Goal: Information Seeking & Learning: Compare options

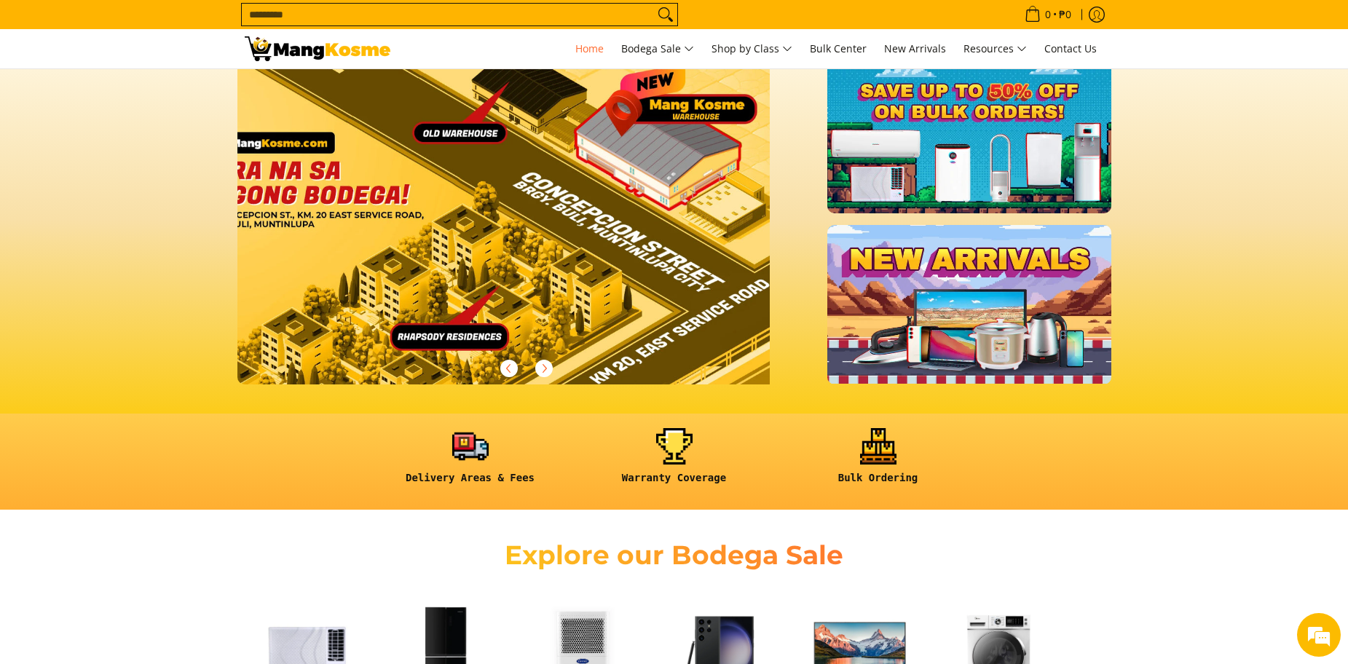
scroll to position [437, 0]
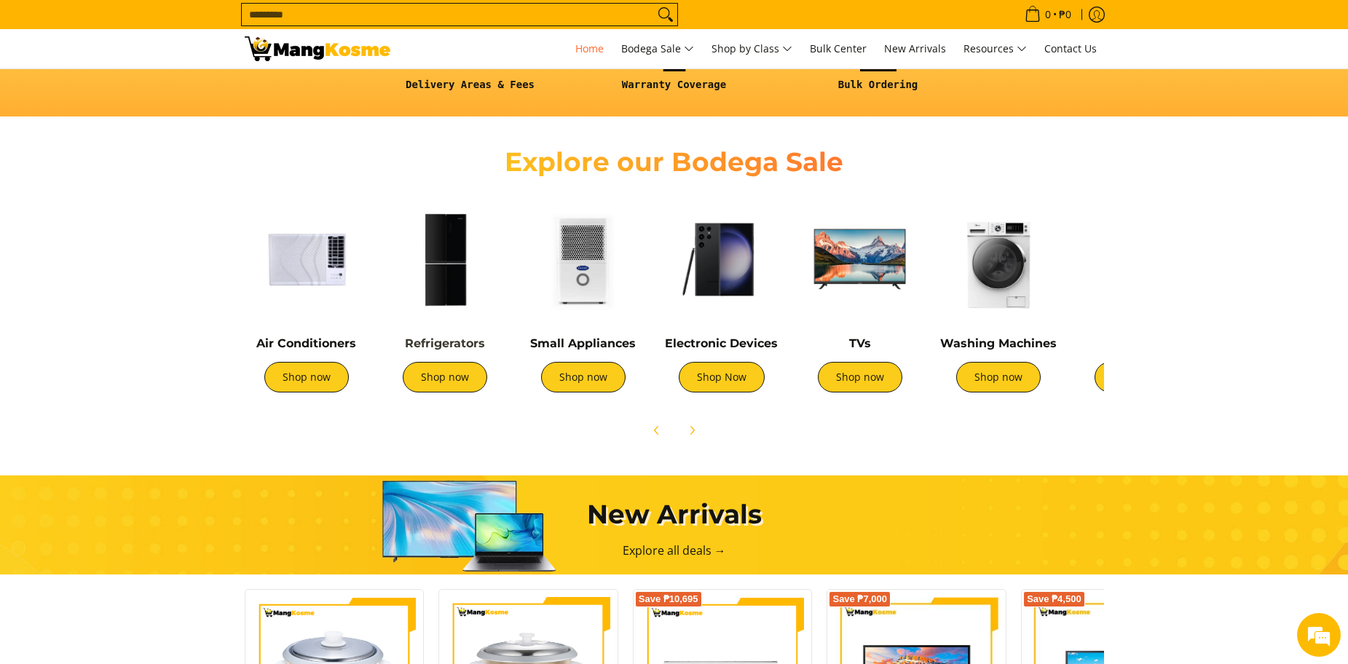
click at [434, 345] on link "Refrigerators" at bounding box center [445, 343] width 80 height 14
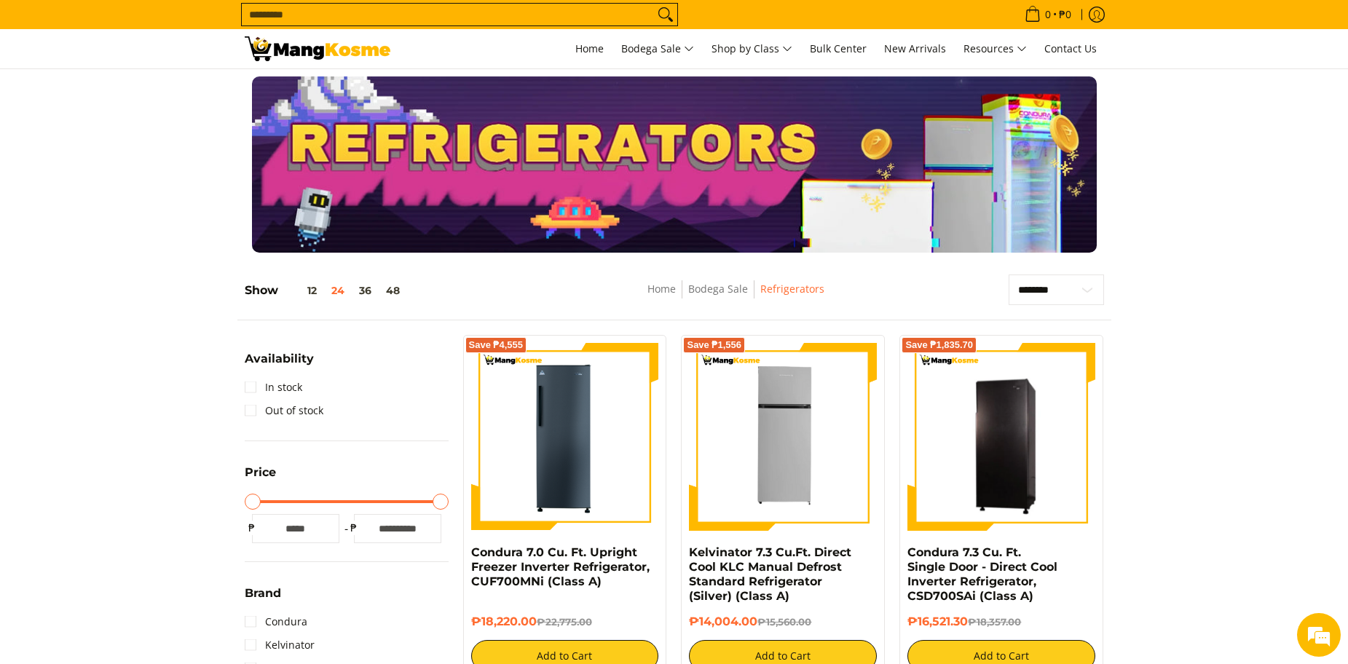
drag, startPoint x: 0, startPoint y: 0, endPoint x: 1221, endPoint y: 444, distance: 1299.5
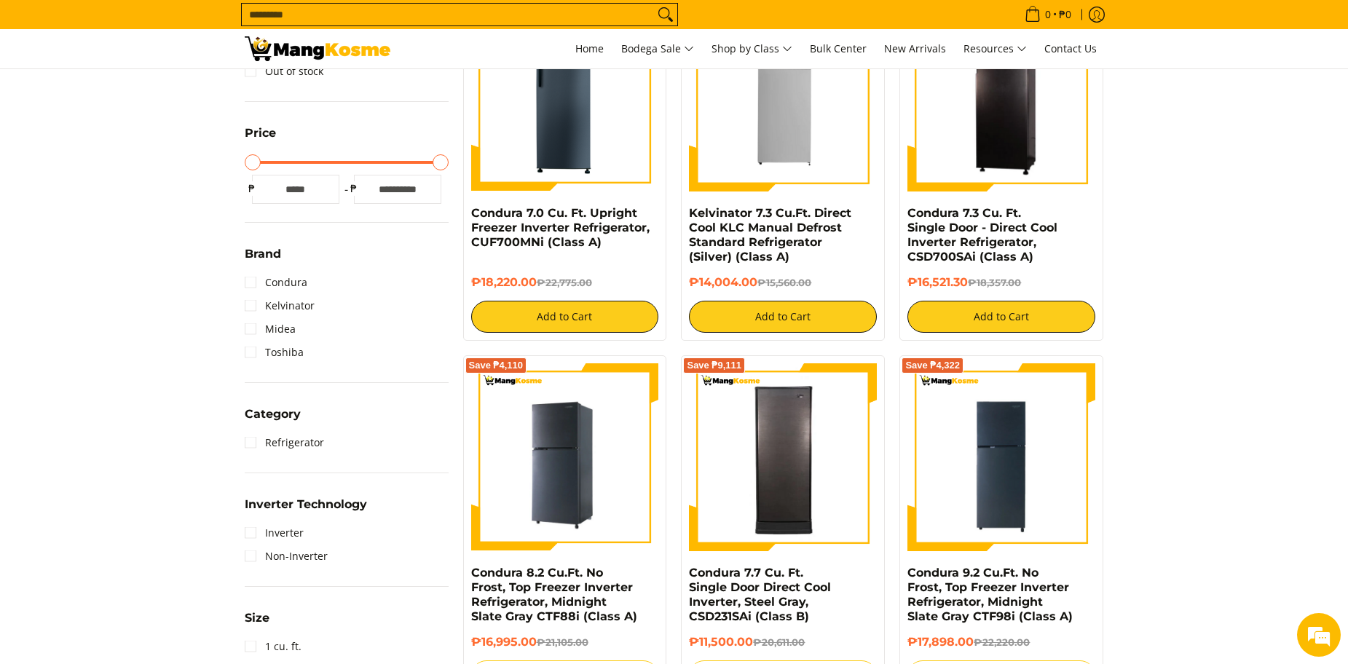
scroll to position [364, 0]
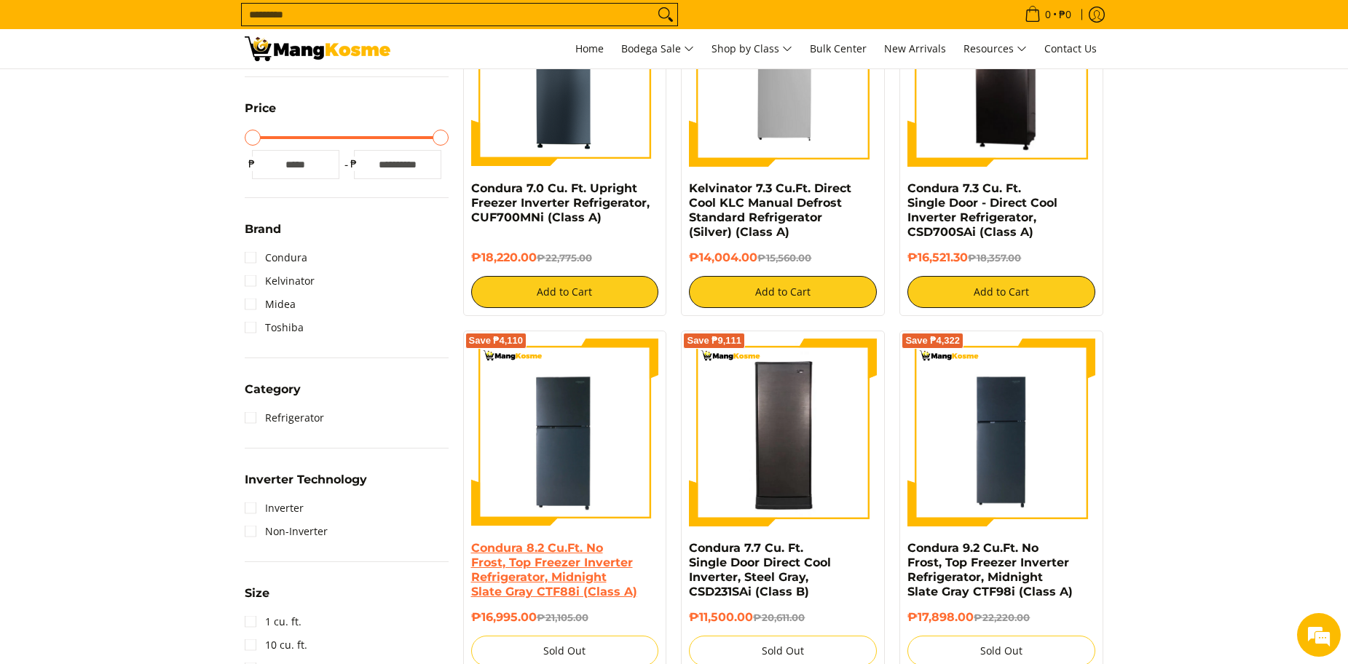
click at [516, 556] on link "Condura 8.2 Cu.Ft. No Frost, Top Freezer Inverter Refrigerator, Midnight Slate …" at bounding box center [554, 570] width 166 height 58
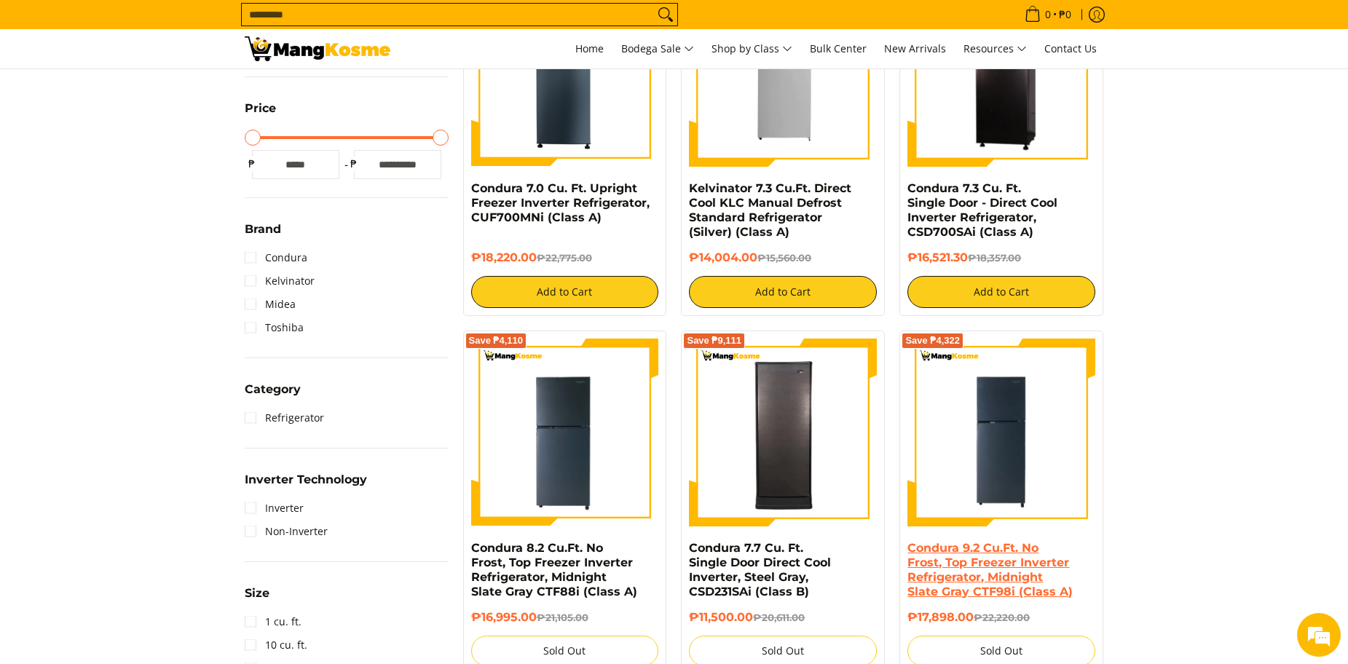
click at [951, 557] on link "Condura 9.2 Cu.Ft. No Frost, Top Freezer Inverter Refrigerator, Midnight Slate …" at bounding box center [989, 570] width 165 height 58
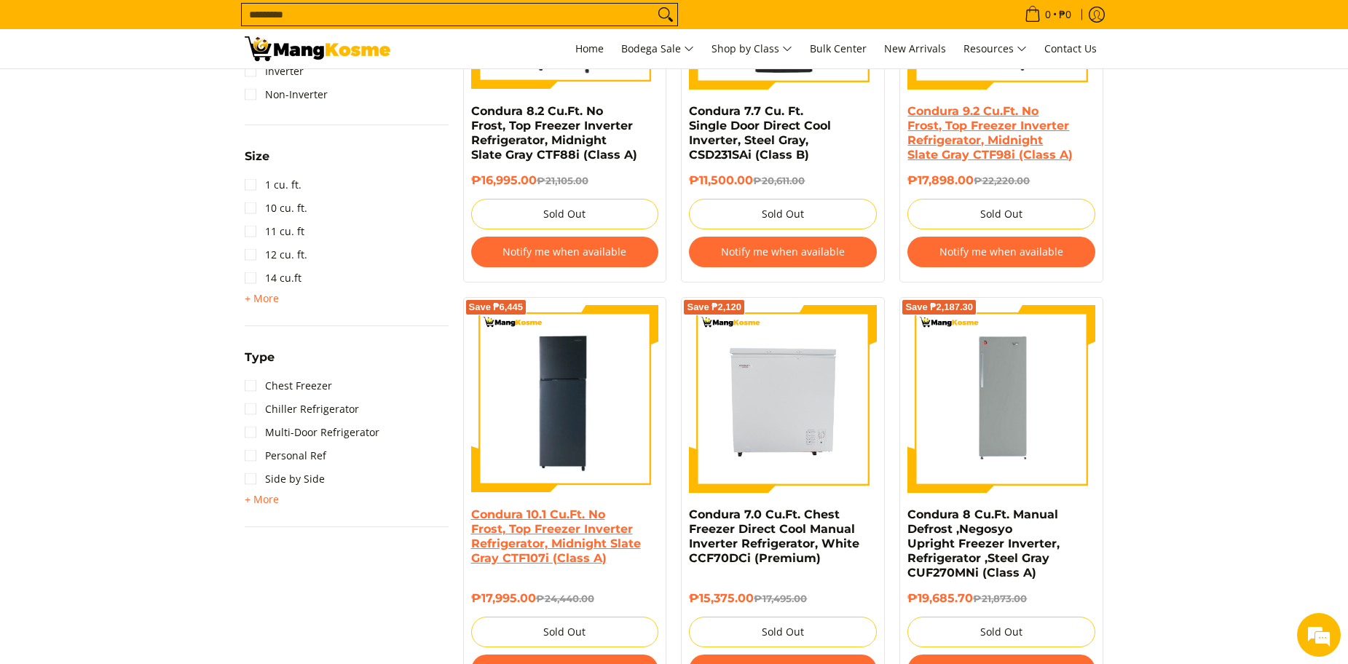
scroll to position [0, 0]
click at [554, 534] on link "Condura 10.1 Cu.Ft. No Frost, Top Freezer Inverter Refrigerator, Midnight Slate…" at bounding box center [556, 537] width 170 height 58
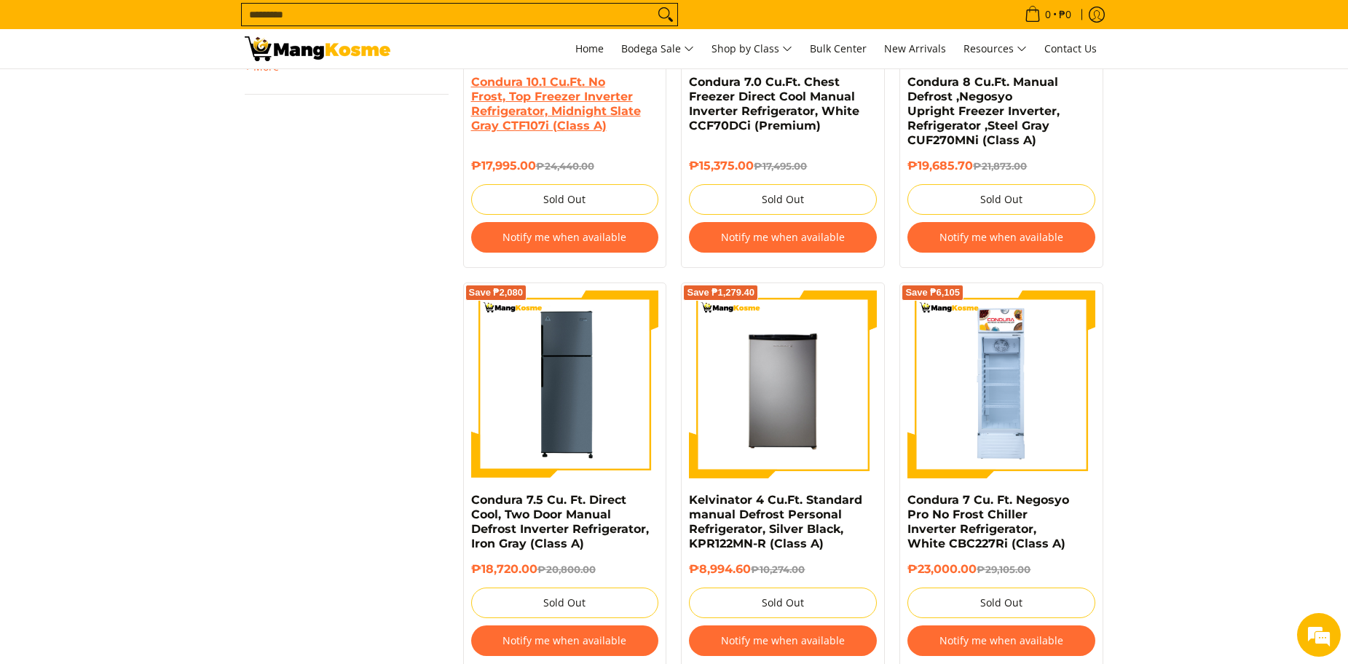
scroll to position [1238, 0]
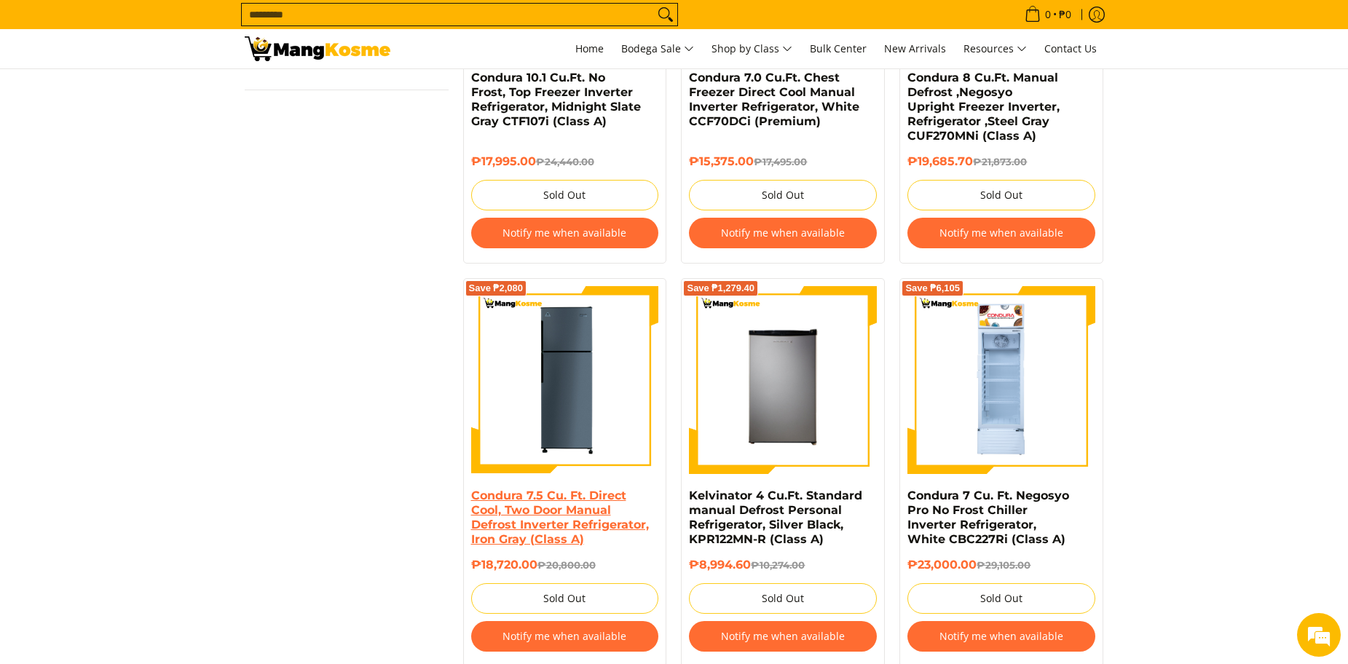
click at [551, 509] on link "Condura 7.5 Cu. Ft. Direct Cool, Two Door Manual Defrost Inverter Refrigerator,…" at bounding box center [560, 518] width 178 height 58
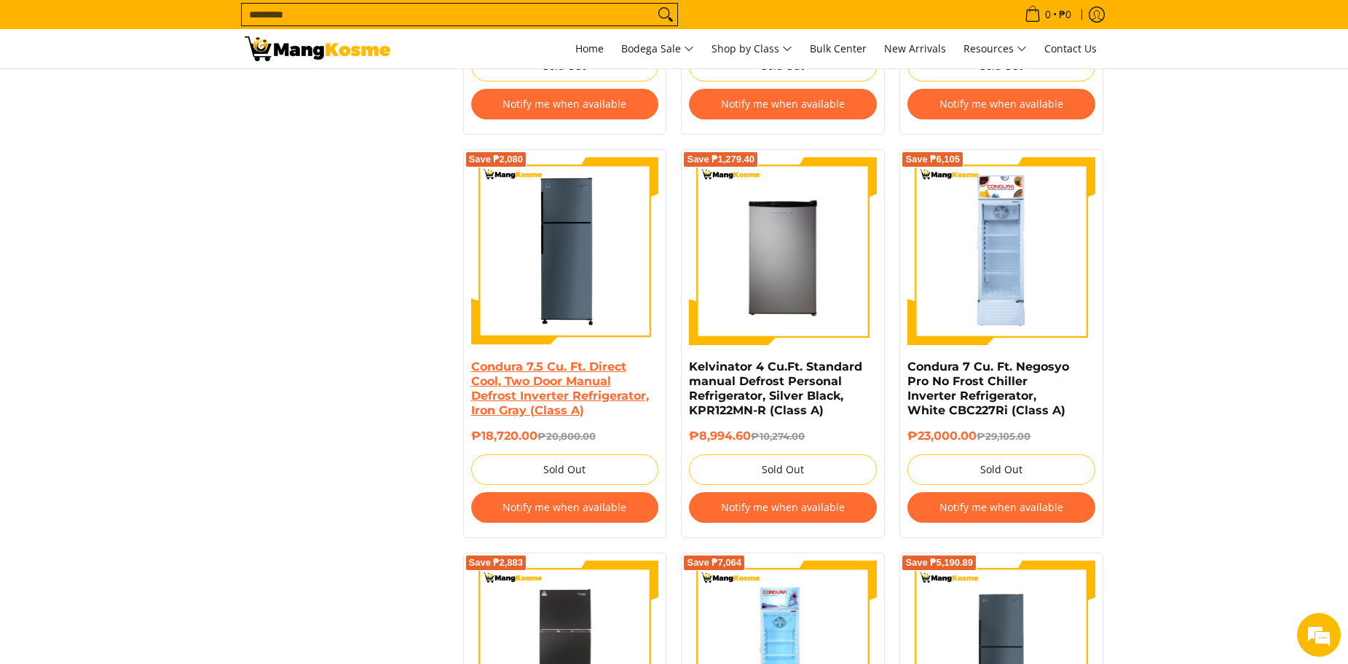
scroll to position [1602, 0]
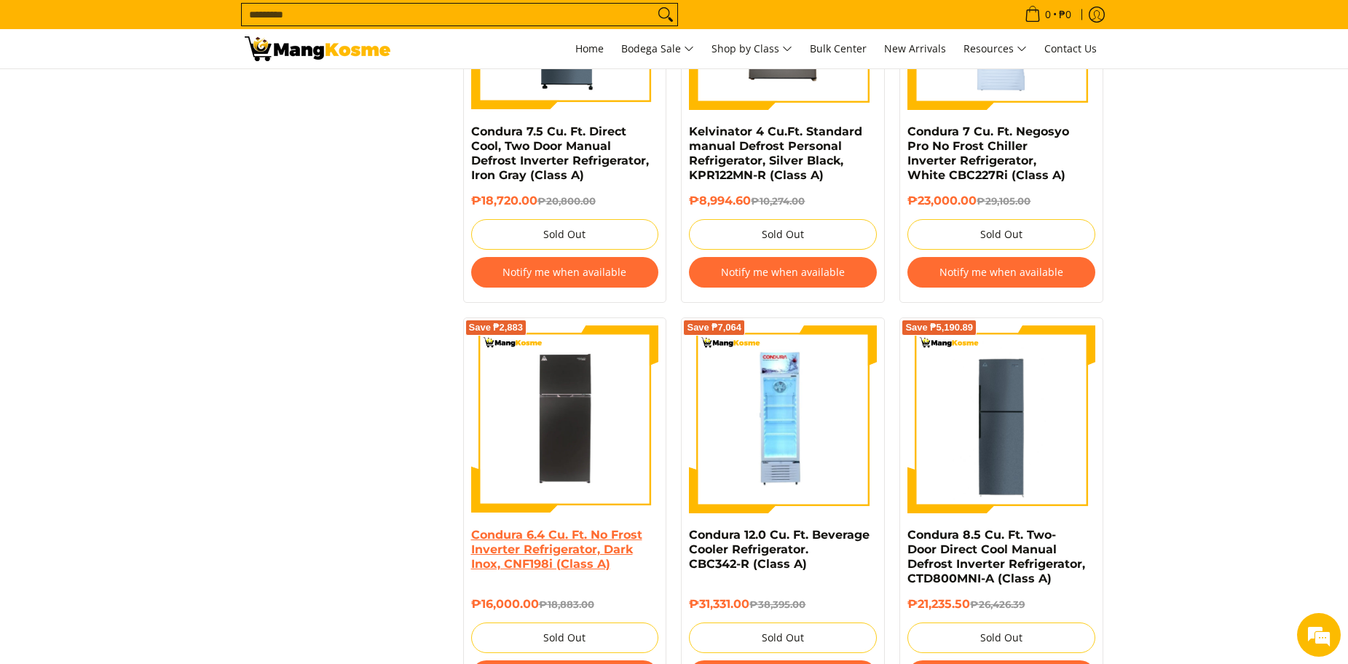
click at [564, 529] on link "Condura 6.4 Cu. Ft. No Frost Inverter Refrigerator, Dark Inox, CNF198i (Class A)" at bounding box center [556, 549] width 171 height 43
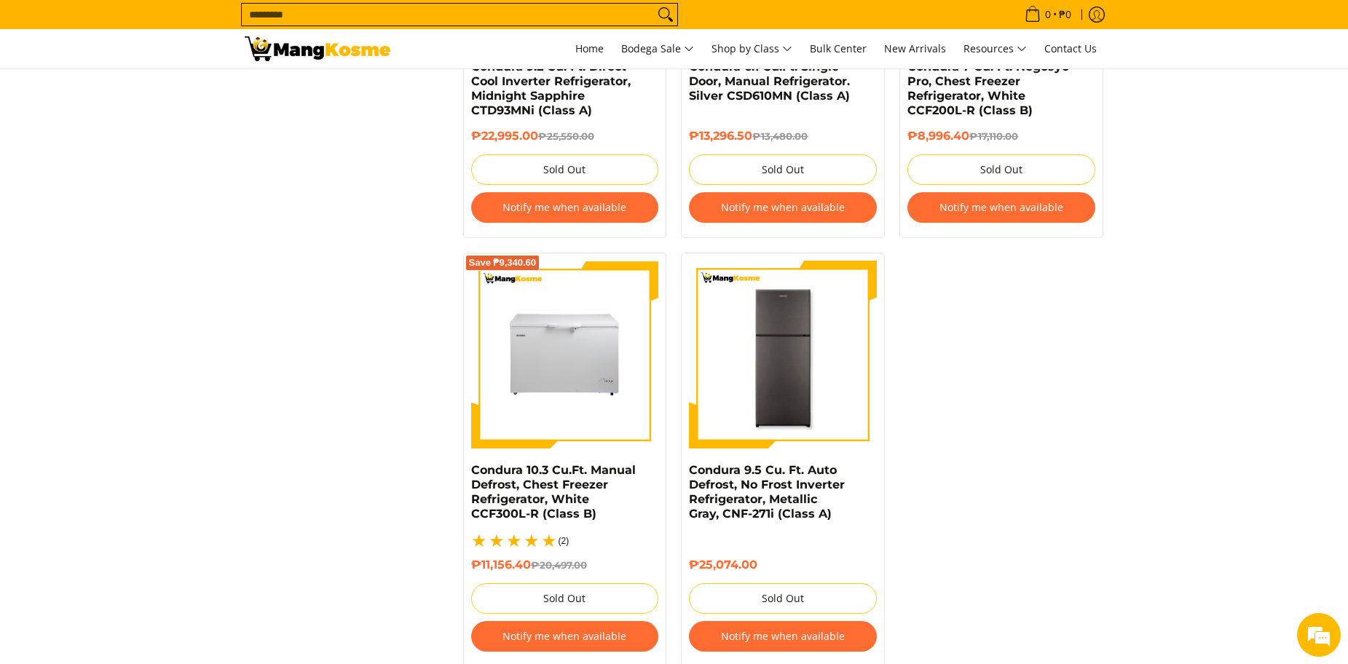
scroll to position [2840, 0]
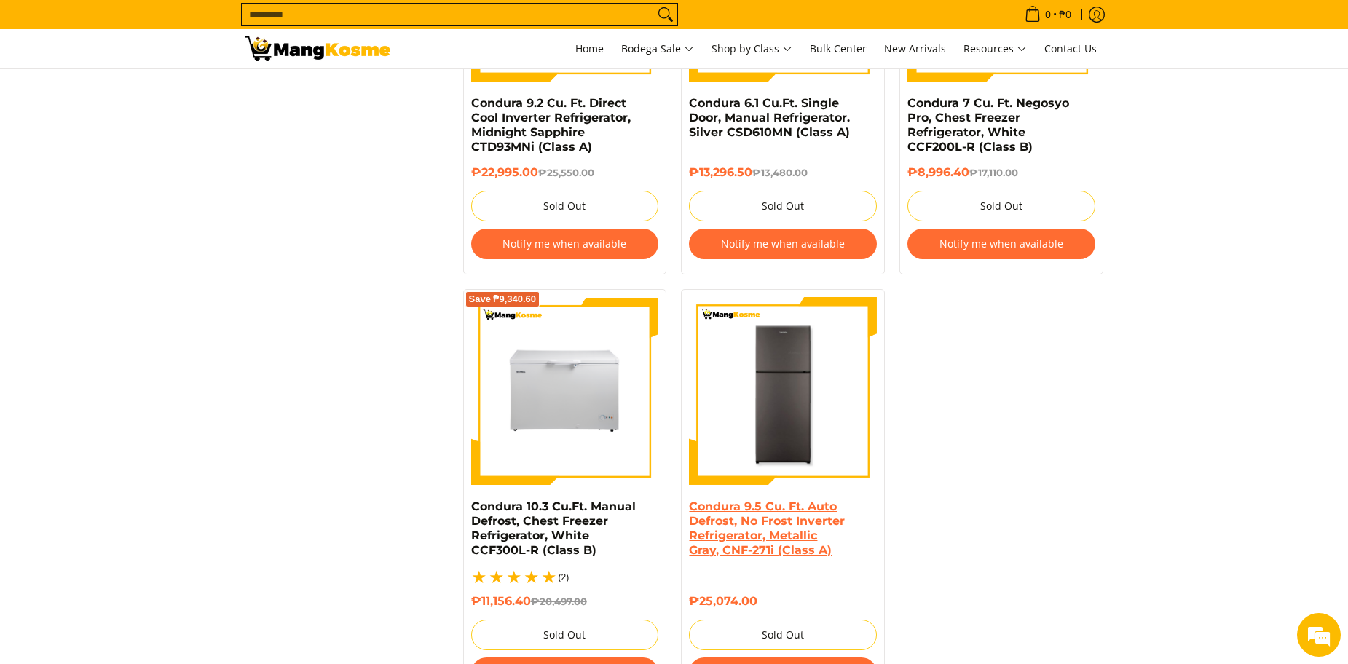
click at [742, 506] on link "Condura 9.5 Cu. Ft. Auto Defrost, No Frost Inverter Refrigerator, Metallic Gray…" at bounding box center [767, 529] width 156 height 58
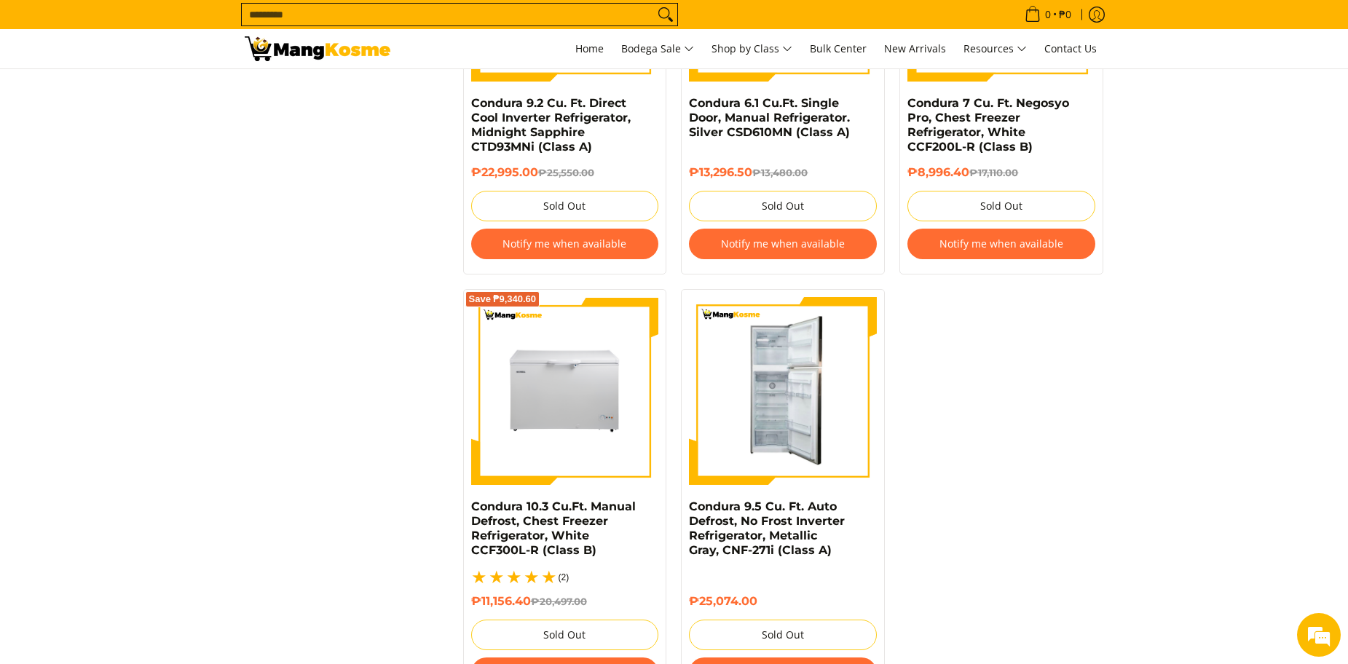
click at [770, 356] on img at bounding box center [783, 391] width 188 height 188
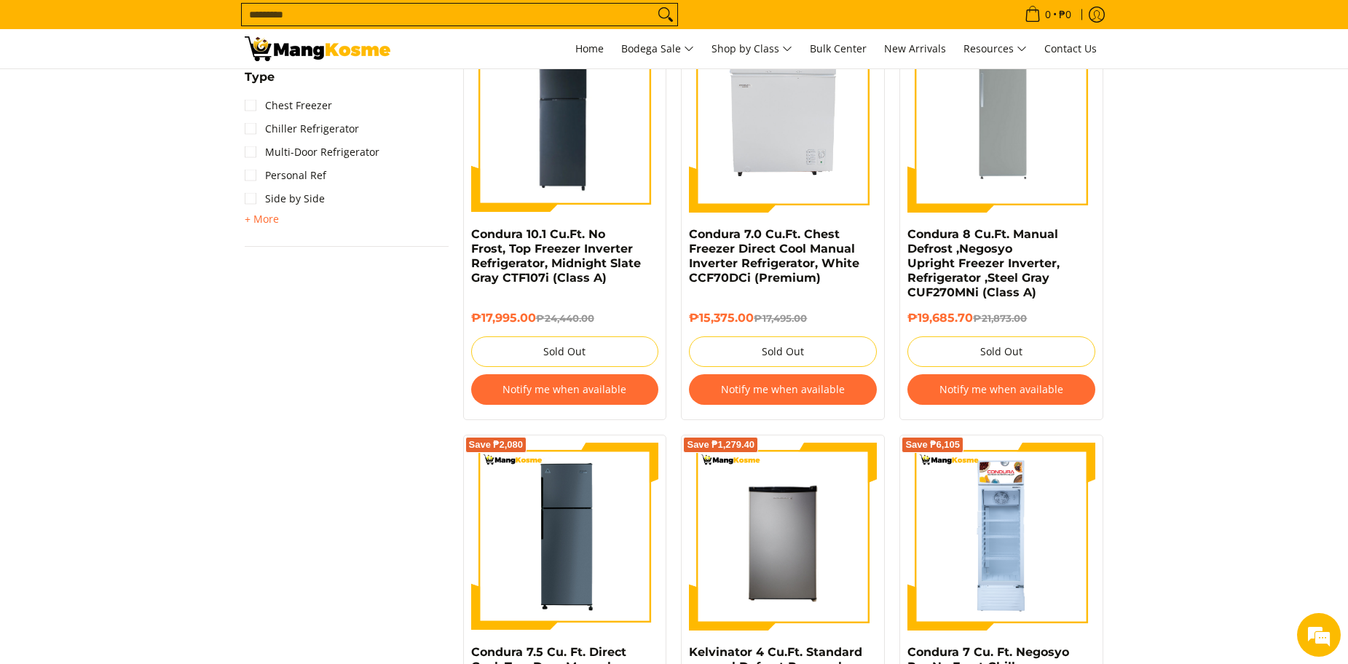
scroll to position [655, 0]
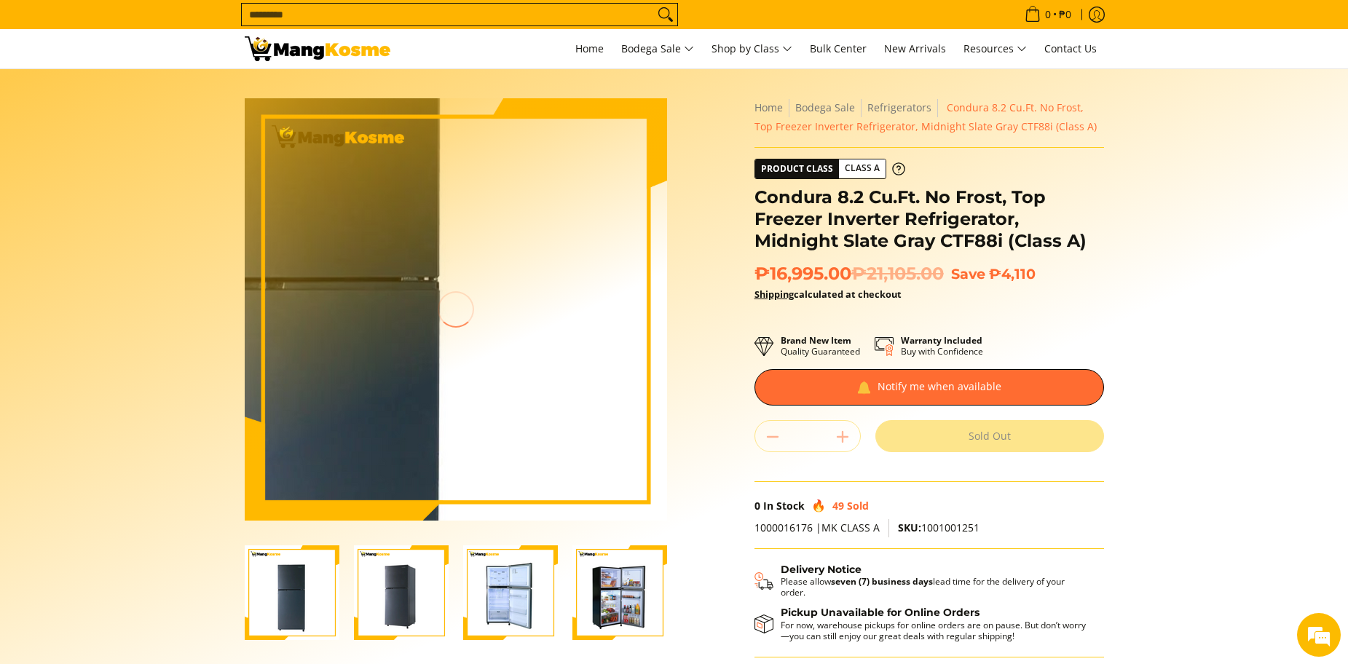
click at [613, 584] on img "Condura 8.2 Cu.Ft. No Frost, Top Freezer Inverter Refrigerator, Midnight Slate …" at bounding box center [619, 592] width 95 height 95
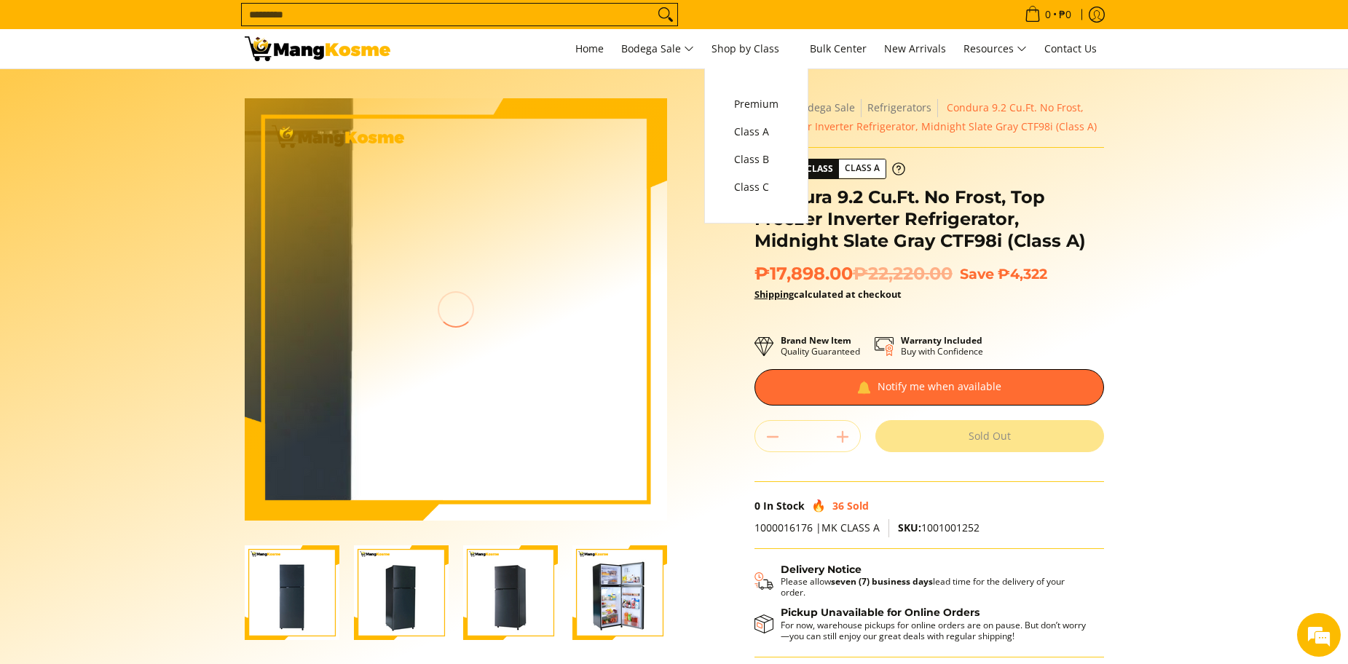
click at [612, 625] on img "Condura 9.2 Cu.Ft. No Frost, Top Freezer Inverter Refrigerator, Midnight Slate …" at bounding box center [619, 592] width 95 height 95
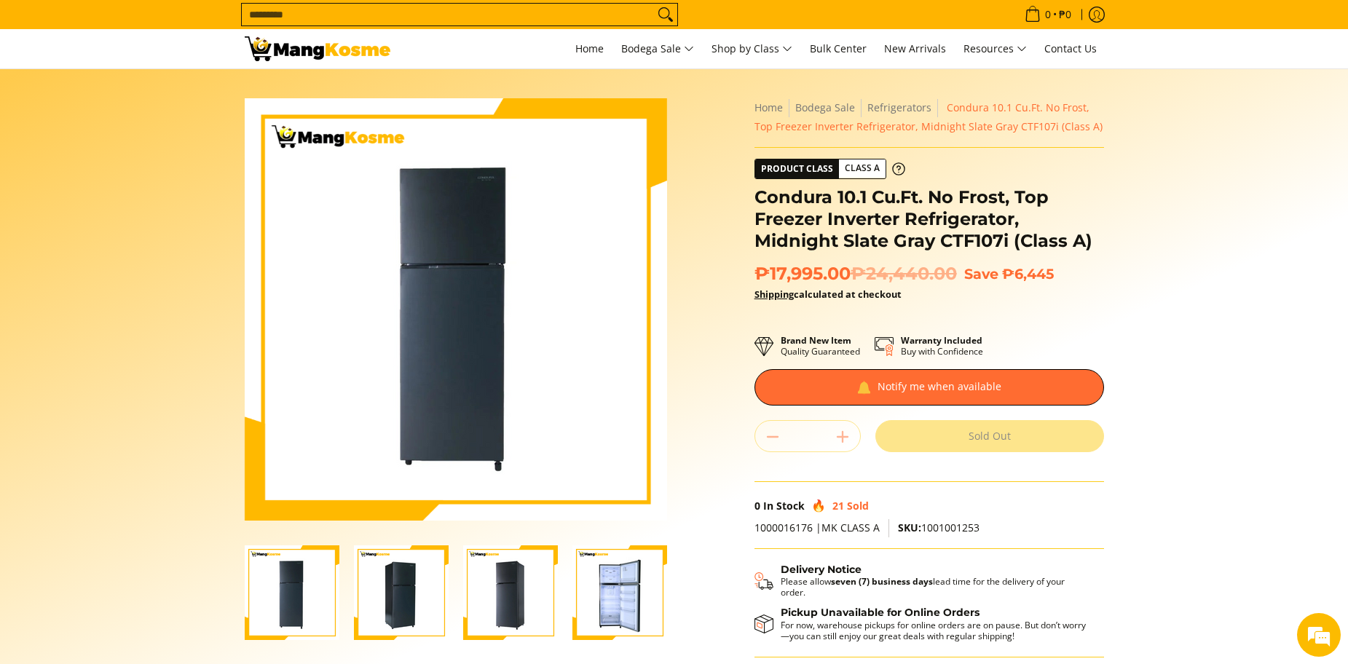
click at [584, 582] on img "Condura 10.1 Cu.Ft. No Frost, Top Freezer Inverter Refrigerator, Midnight Slate…" at bounding box center [619, 592] width 95 height 95
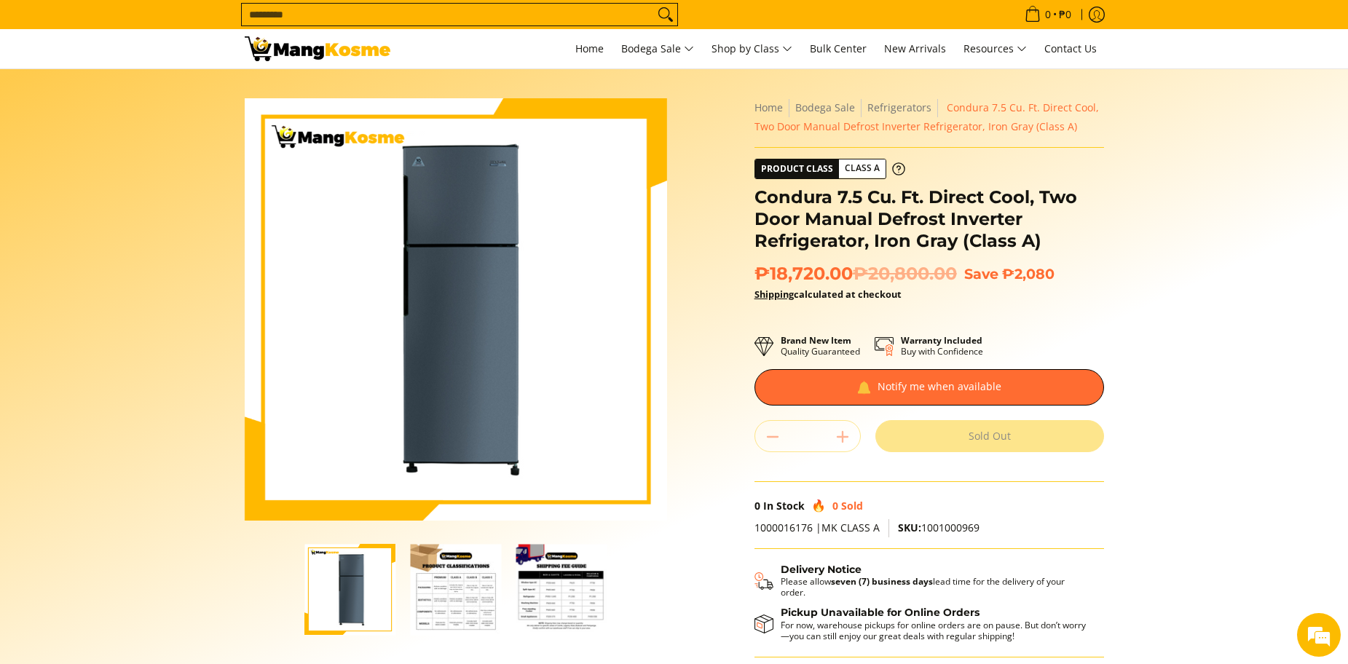
click at [443, 589] on img "Condura 7.5 Cu. Ft. Direct Cool, Two Door Manual Defrost Inverter Refrigerator,…" at bounding box center [455, 589] width 91 height 91
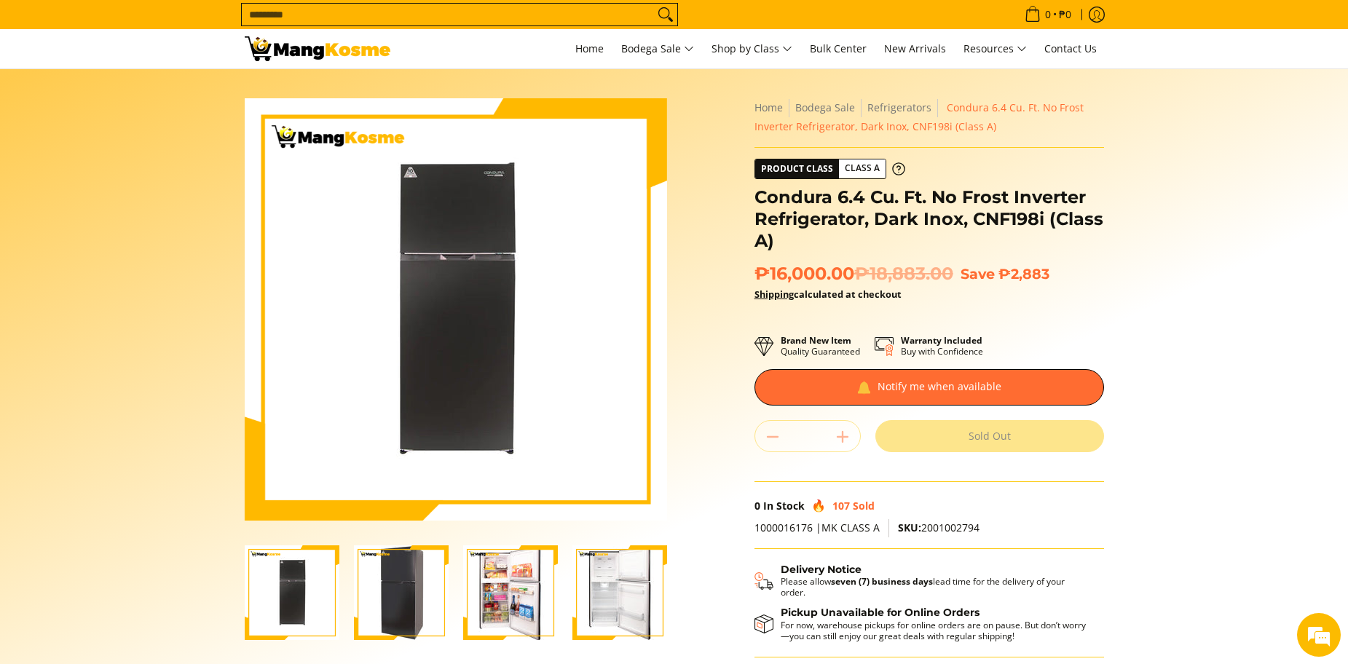
click at [494, 580] on img "Condura 6.4 Cu. Ft. No Frost Inverter Refrigerator, Dark Inox, CNF198i (Class A…" at bounding box center [510, 592] width 95 height 95
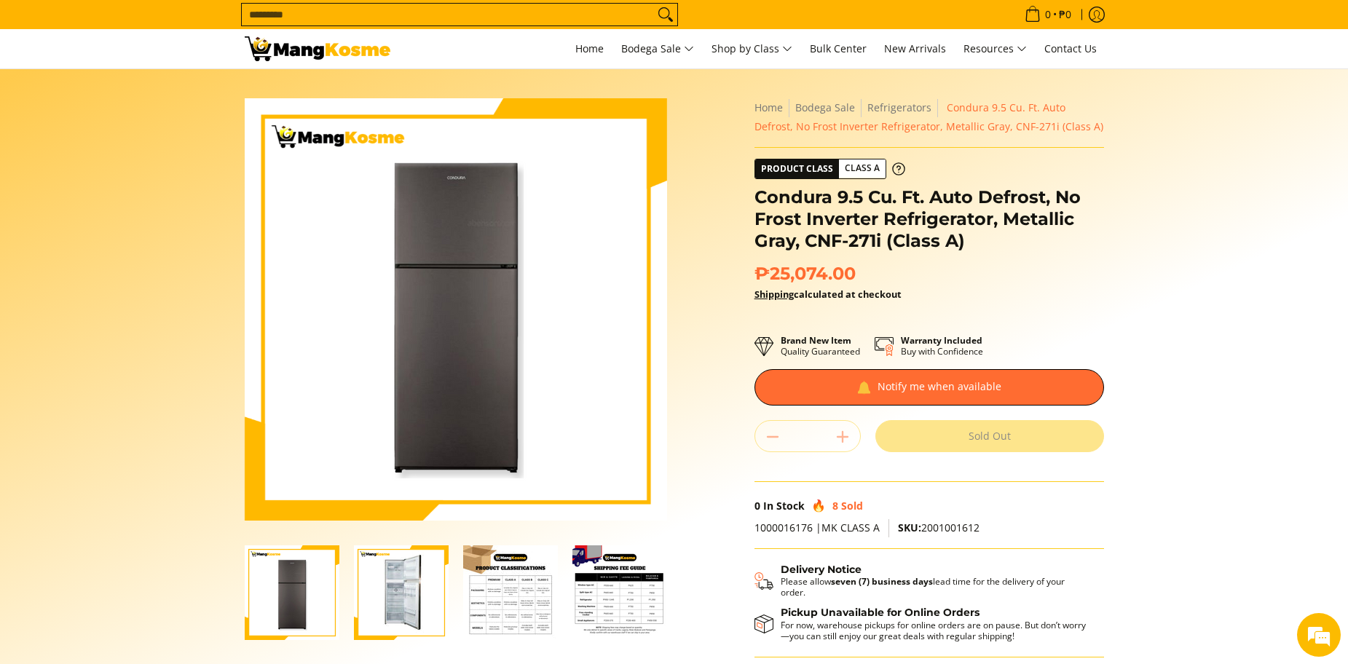
click at [392, 607] on img "Condura 9.5 Cu. Ft. Auto Defrost, No Frost Inverter Refrigerator, Metallic Gray…" at bounding box center [401, 592] width 95 height 95
click at [511, 607] on img "Condura 9.5 Cu. Ft. Auto Defrost, No Frost Inverter Refrigerator, Metallic Gray…" at bounding box center [510, 592] width 95 height 95
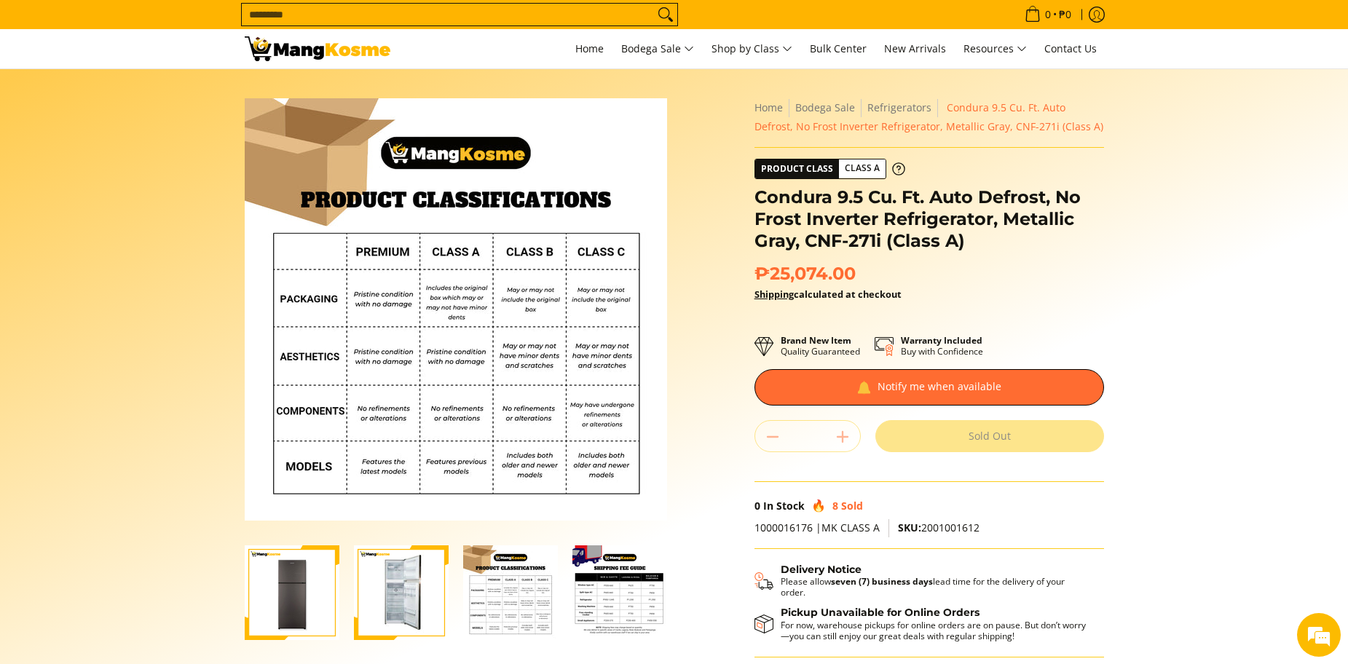
click at [382, 593] on img "Condura 9.5 Cu. Ft. Auto Defrost, No Frost Inverter Refrigerator, Metallic Gray…" at bounding box center [401, 592] width 95 height 95
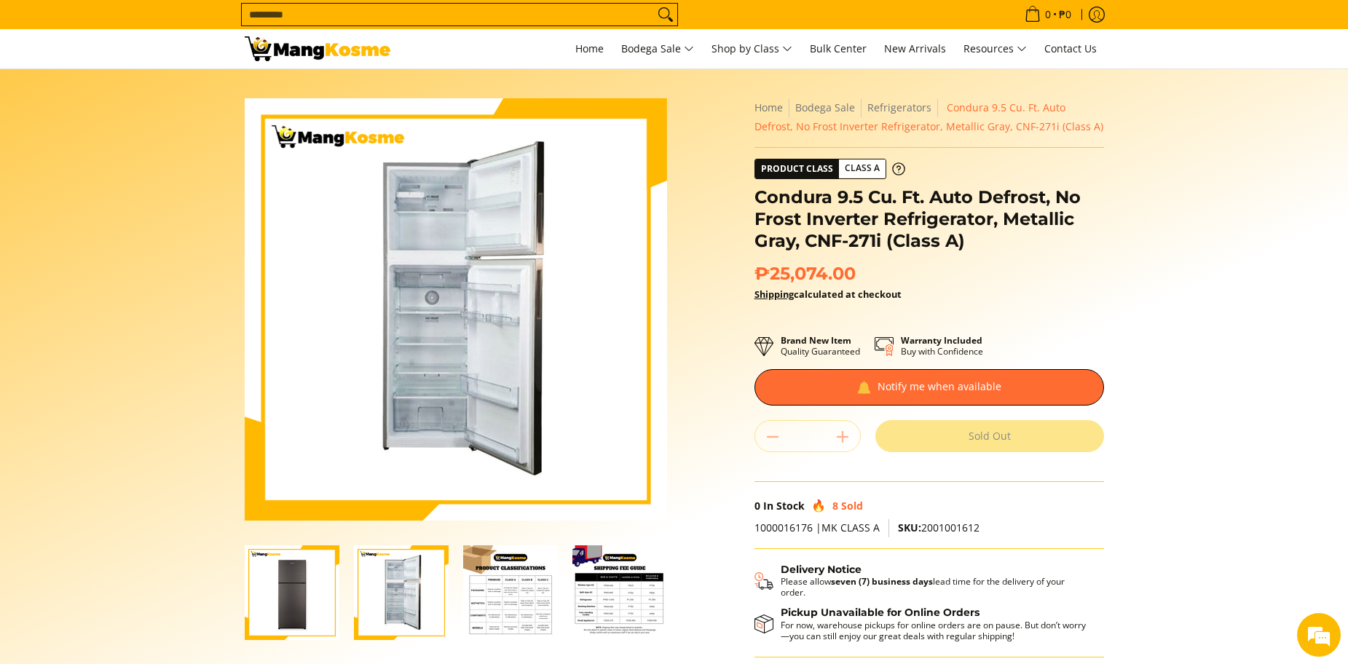
click at [291, 588] on img "Condura 9.5 Cu. Ft. Auto Defrost, No Frost Inverter Refrigerator, Metallic Gray…" at bounding box center [292, 592] width 95 height 95
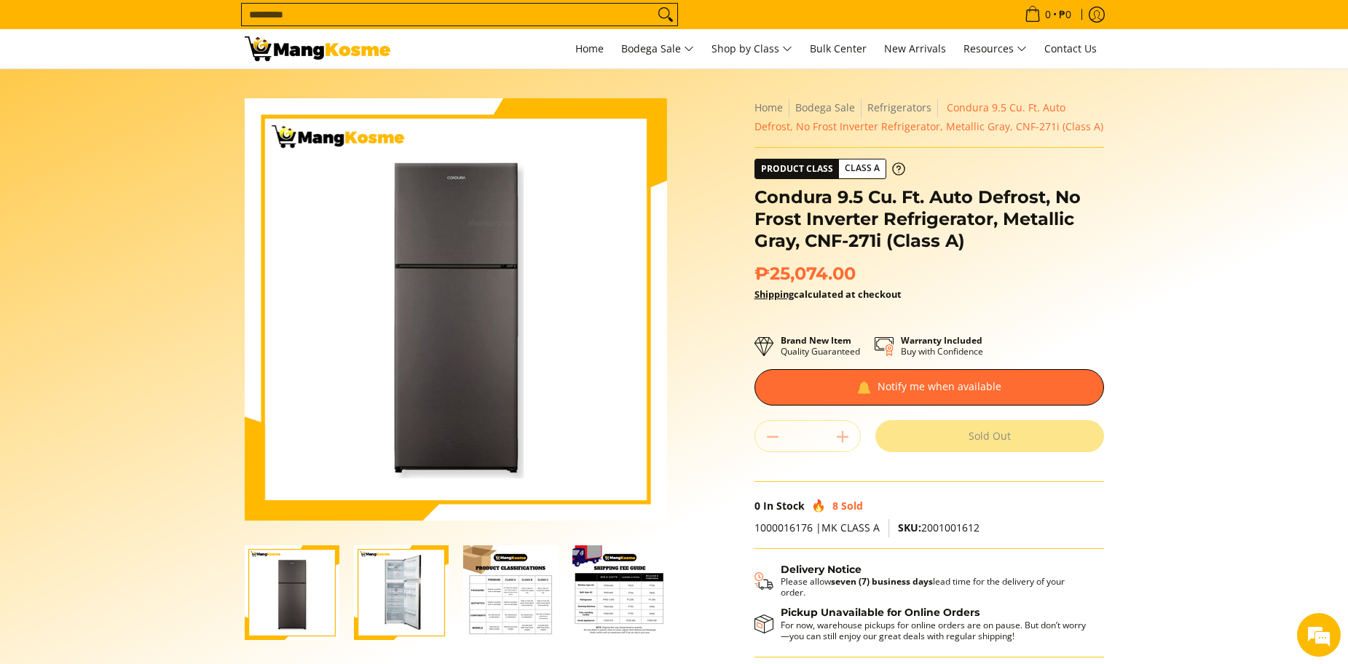
click at [378, 588] on img "Condura 9.5 Cu. Ft. Auto Defrost, No Frost Inverter Refrigerator, Metallic Gray…" at bounding box center [401, 592] width 95 height 95
